Goal: Find specific page/section: Find specific page/section

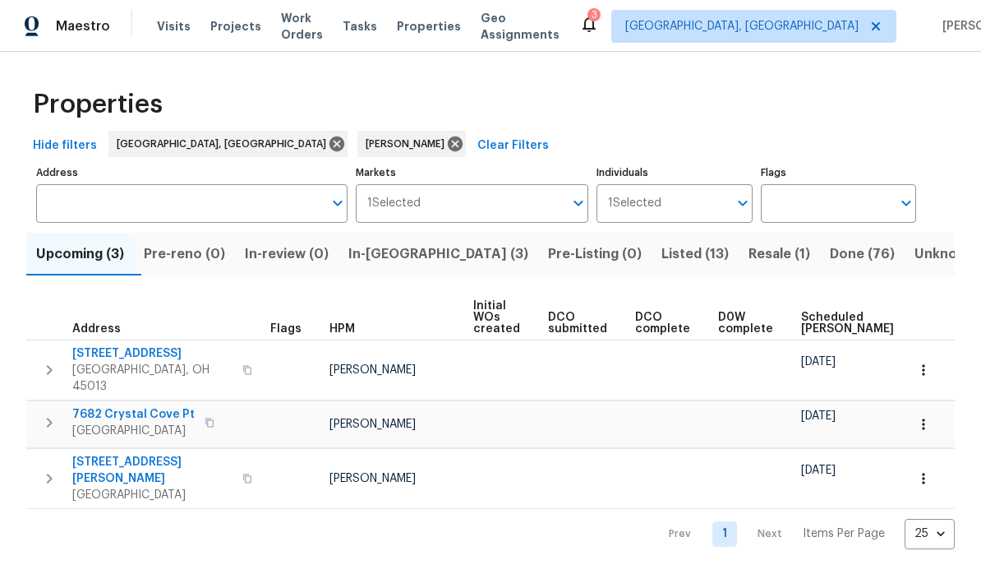
click at [305, 253] on span "In-review (0)" at bounding box center [287, 253] width 84 height 23
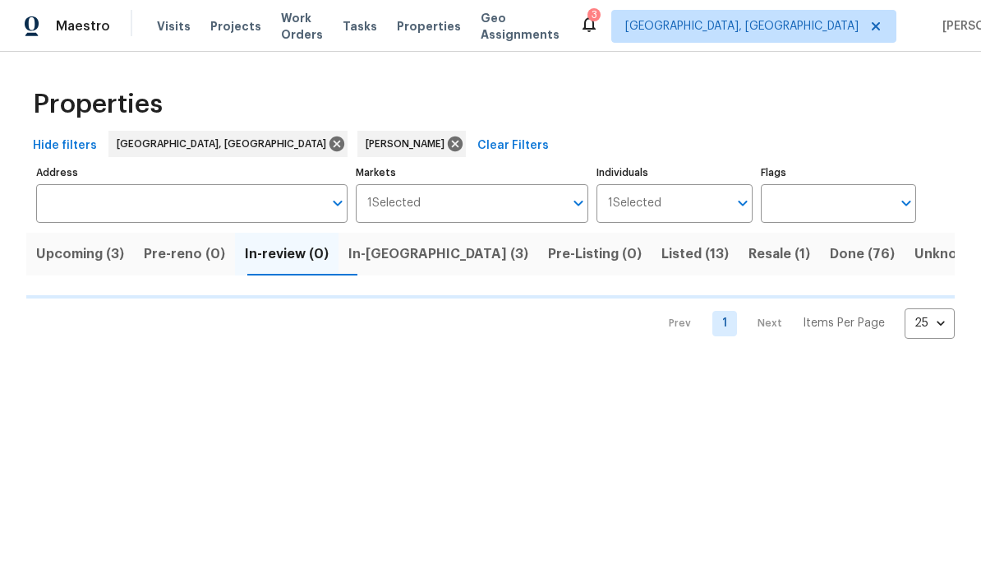
click at [408, 261] on span "In-reno (3)" at bounding box center [438, 253] width 180 height 23
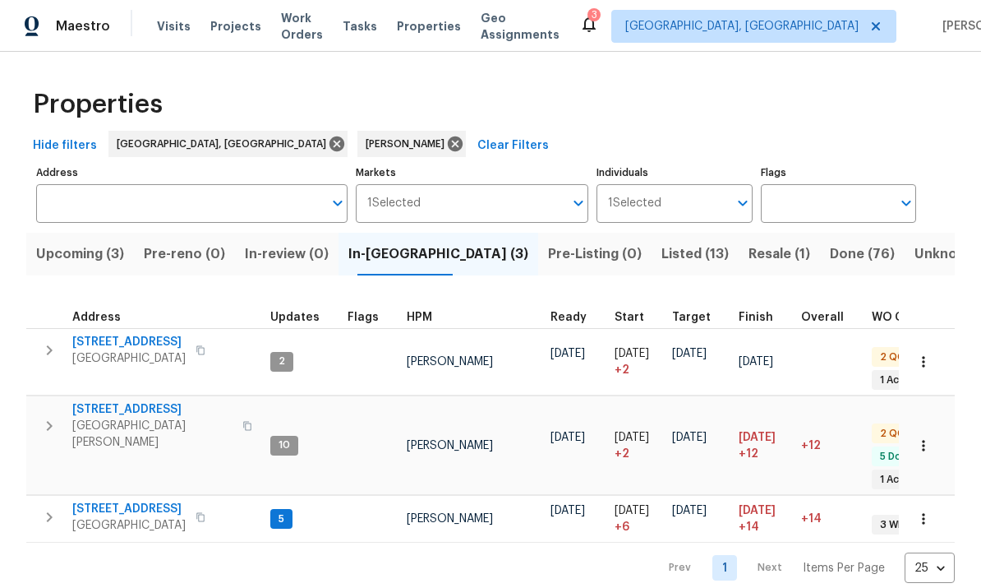
click at [293, 438] on span "10" at bounding box center [284, 445] width 25 height 14
click at [155, 404] on span "6038 Glennsbury Ct" at bounding box center [152, 409] width 160 height 16
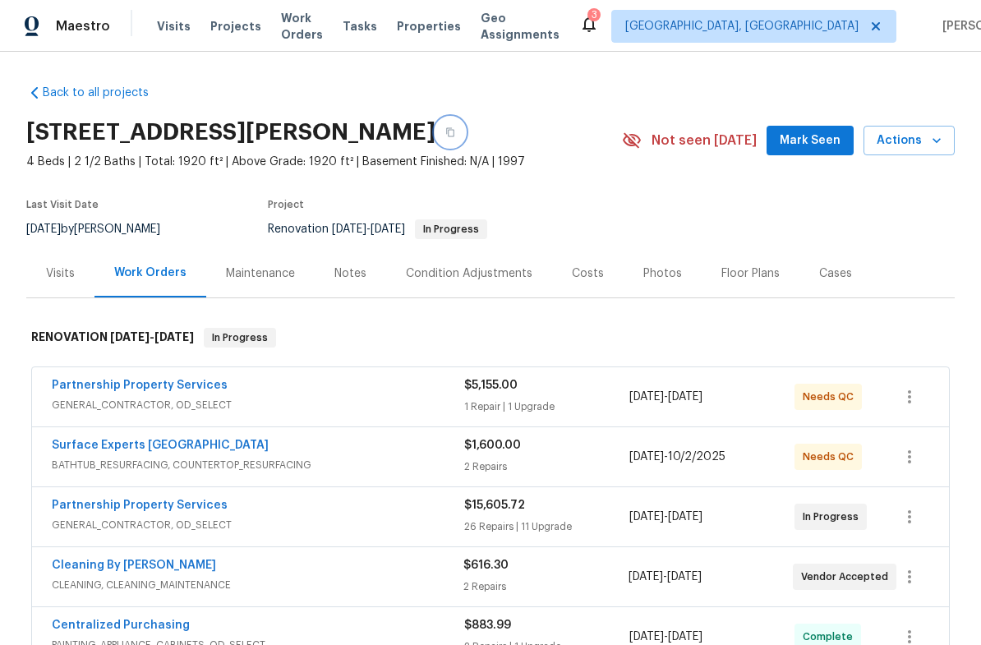
click at [455, 132] on icon "button" at bounding box center [450, 132] width 8 height 9
